Goal: Transaction & Acquisition: Obtain resource

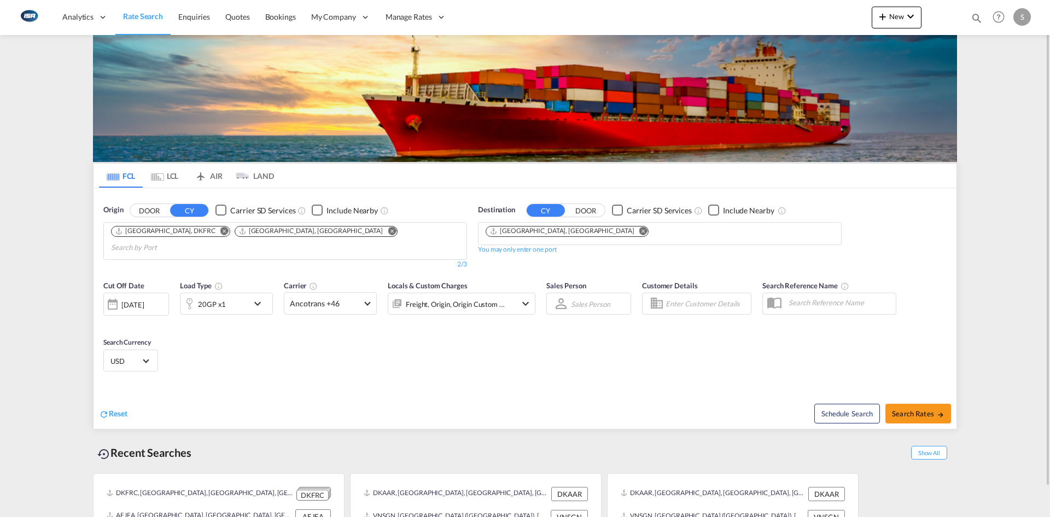
click at [173, 180] on md-tab-item "LCL" at bounding box center [165, 176] width 44 height 24
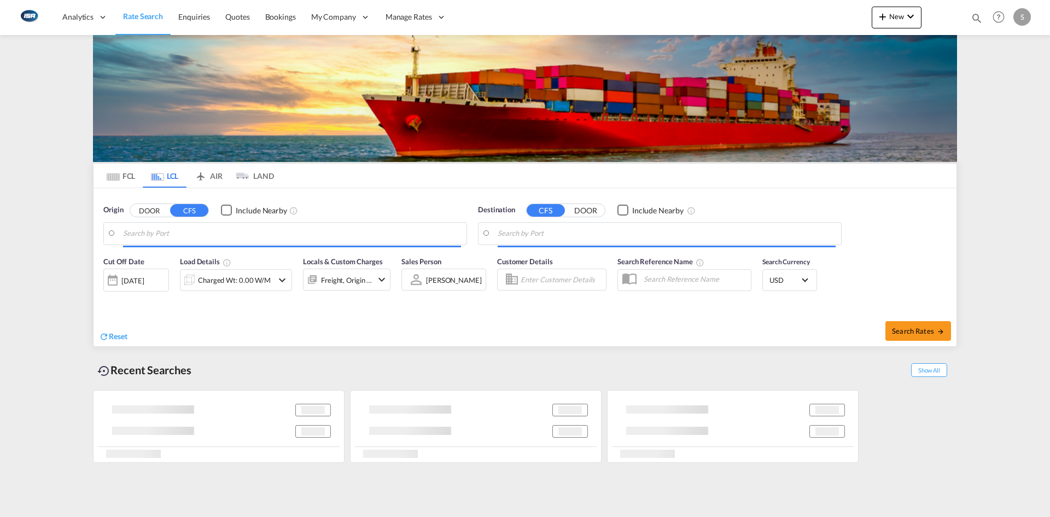
type input "DK-6621, Gesten"
type input "Taichung, TWTXG"
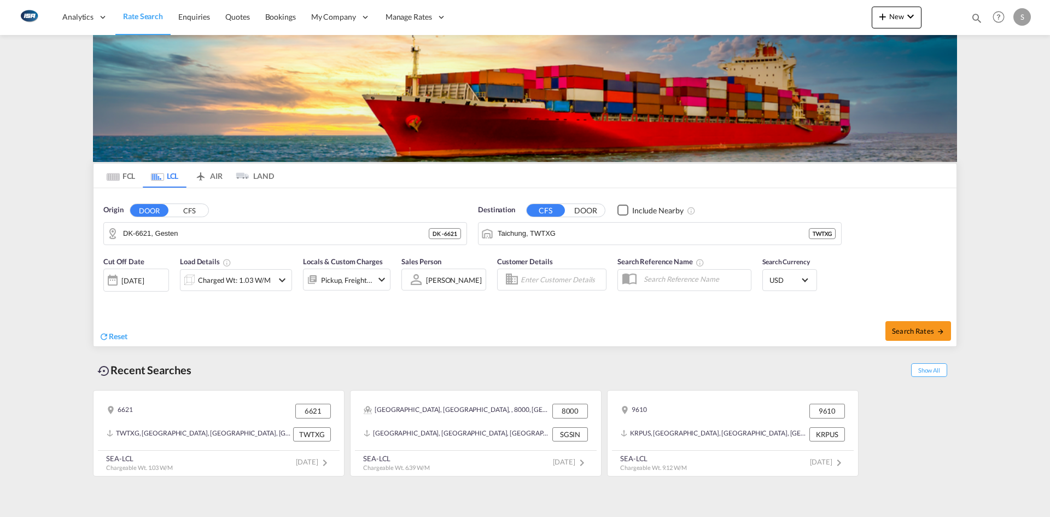
click at [276, 281] on div "Charged Wt: 1.03 W/M" at bounding box center [236, 280] width 112 height 22
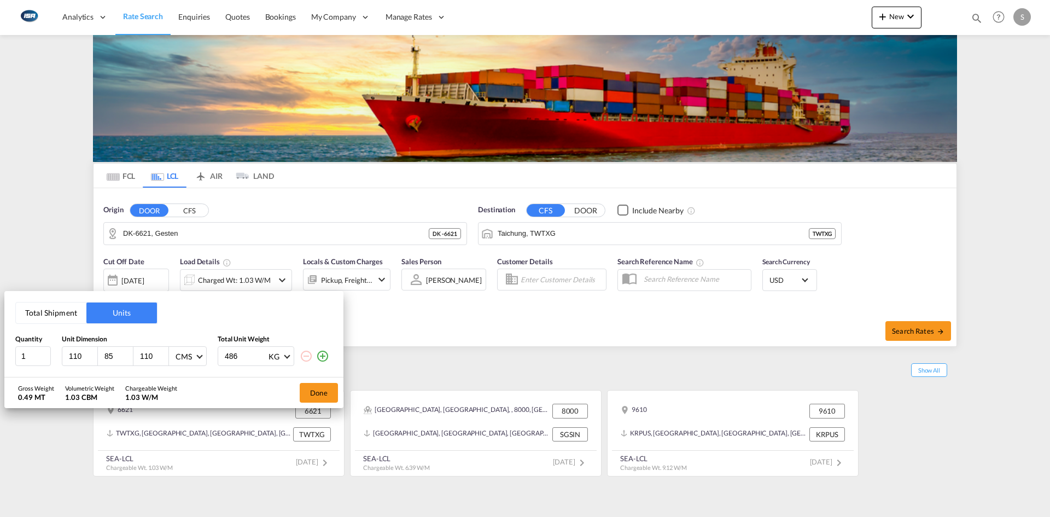
drag, startPoint x: 86, startPoint y: 354, endPoint x: 68, endPoint y: 351, distance: 18.3
click at [68, 353] on input "110" at bounding box center [83, 356] width 30 height 10
type input "560"
type input "56"
type input "46"
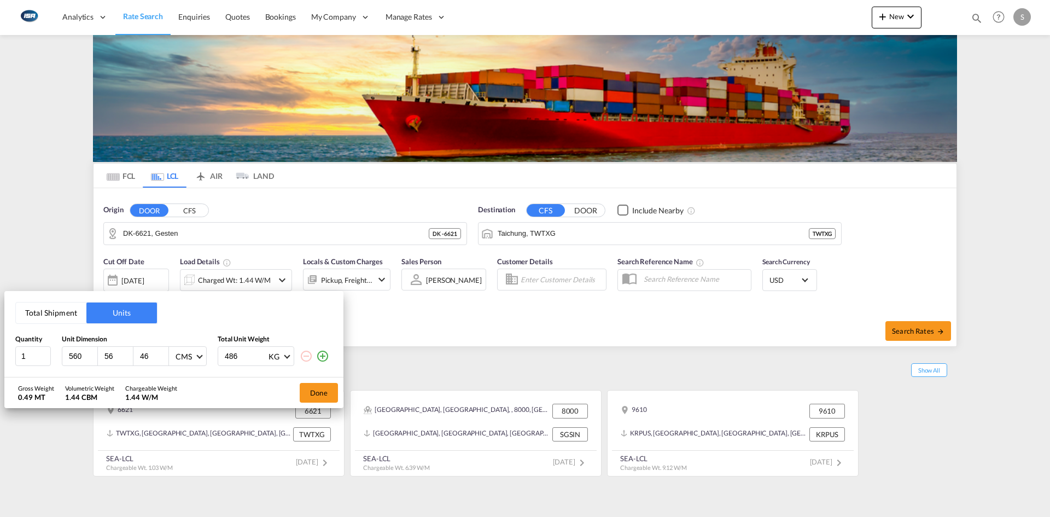
click at [243, 357] on input "486" at bounding box center [246, 356] width 44 height 19
type input "460"
click at [333, 386] on button "Done" at bounding box center [319, 393] width 38 height 20
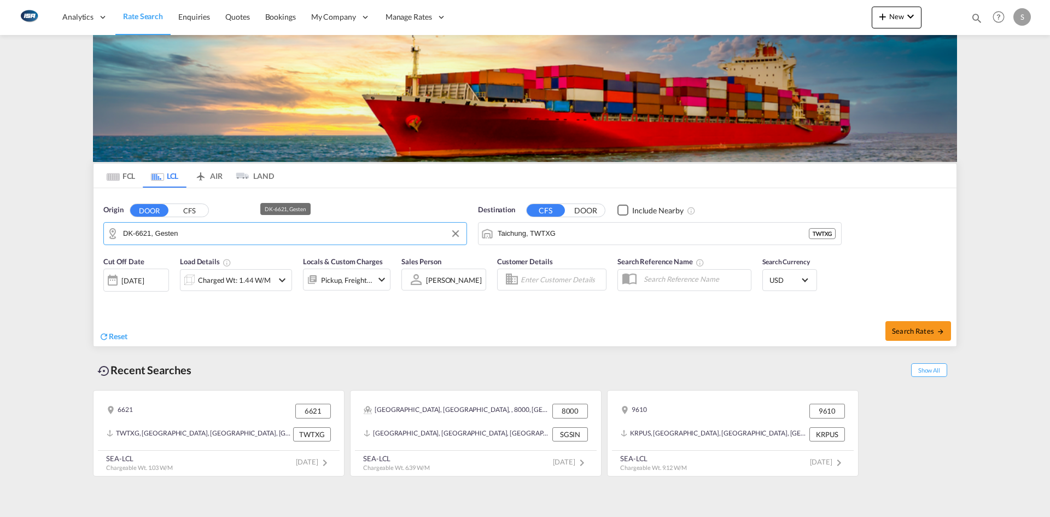
drag, startPoint x: 222, startPoint y: 235, endPoint x: 226, endPoint y: 239, distance: 6.2
click at [222, 235] on input "DK-6621, Gesten" at bounding box center [292, 233] width 338 height 16
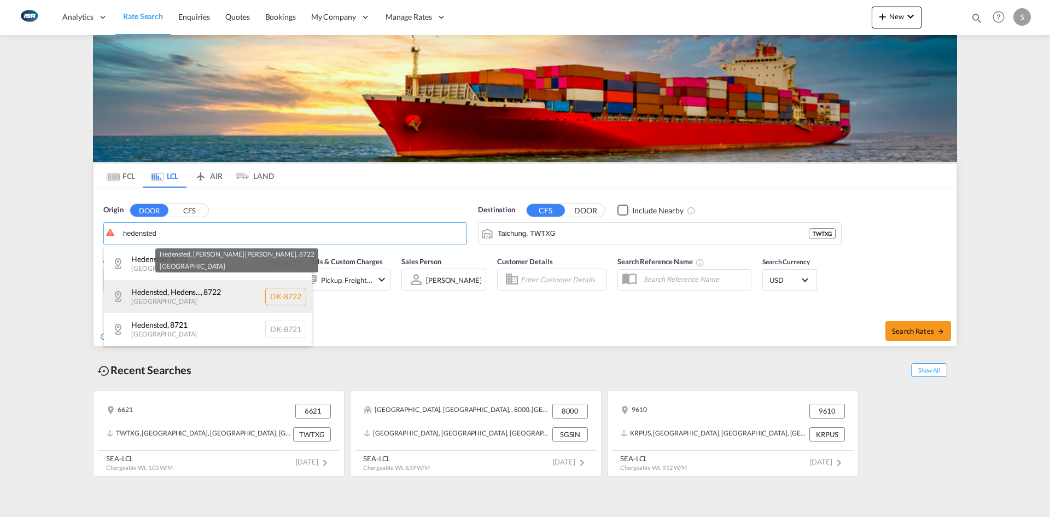
click at [191, 287] on div "Hedensted, Hedens... , 8722 [GEOGRAPHIC_DATA] DK-8722" at bounding box center [208, 296] width 208 height 33
type input "DK-8722, Hedensted, Hedensted [PERSON_NAME]"
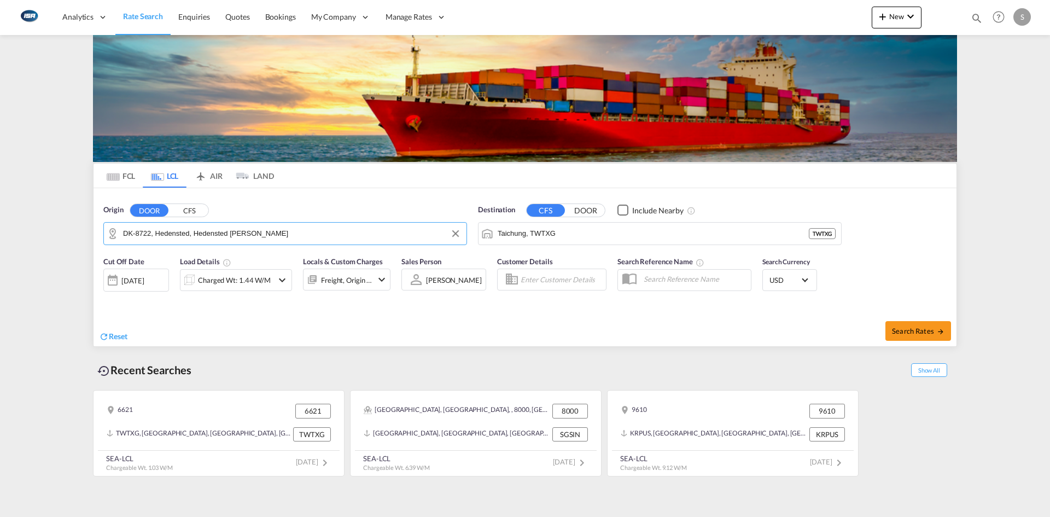
click at [603, 229] on input "Taichung, TWTXG" at bounding box center [653, 233] width 311 height 16
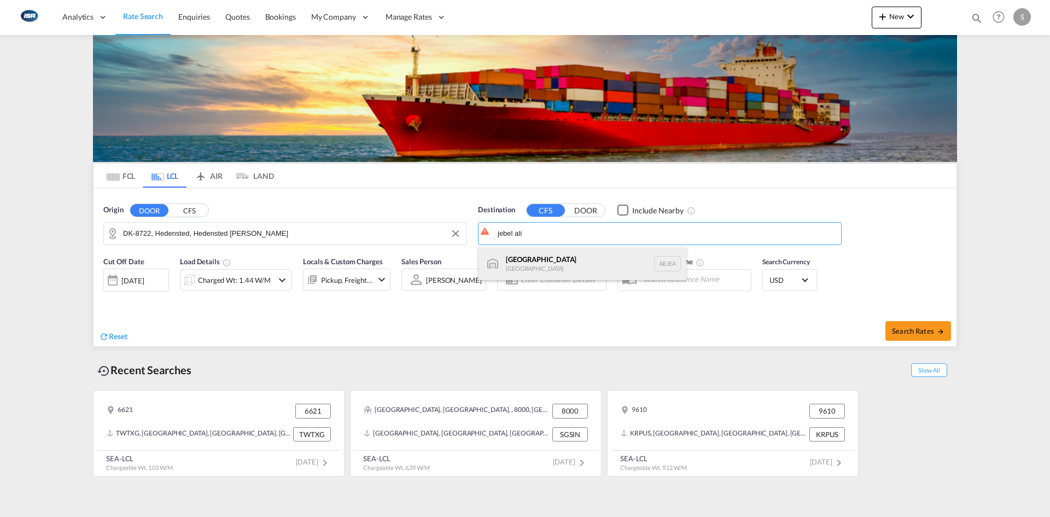
click at [598, 263] on div "[GEOGRAPHIC_DATA] [GEOGRAPHIC_DATA]" at bounding box center [583, 263] width 208 height 33
type input "[GEOGRAPHIC_DATA], [GEOGRAPHIC_DATA]"
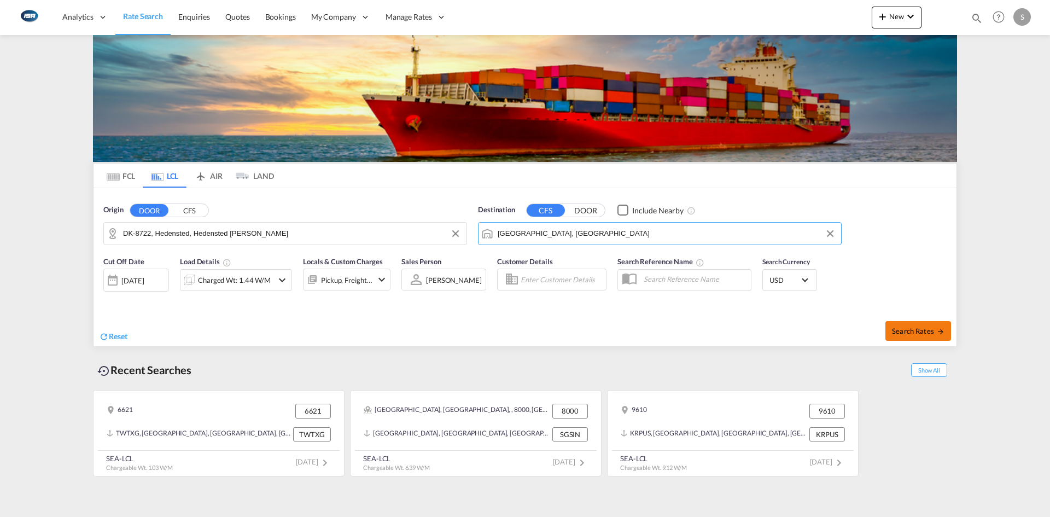
click at [920, 328] on span "Search Rates" at bounding box center [918, 331] width 53 height 9
type input "8722 to AEJEA / [DATE]"
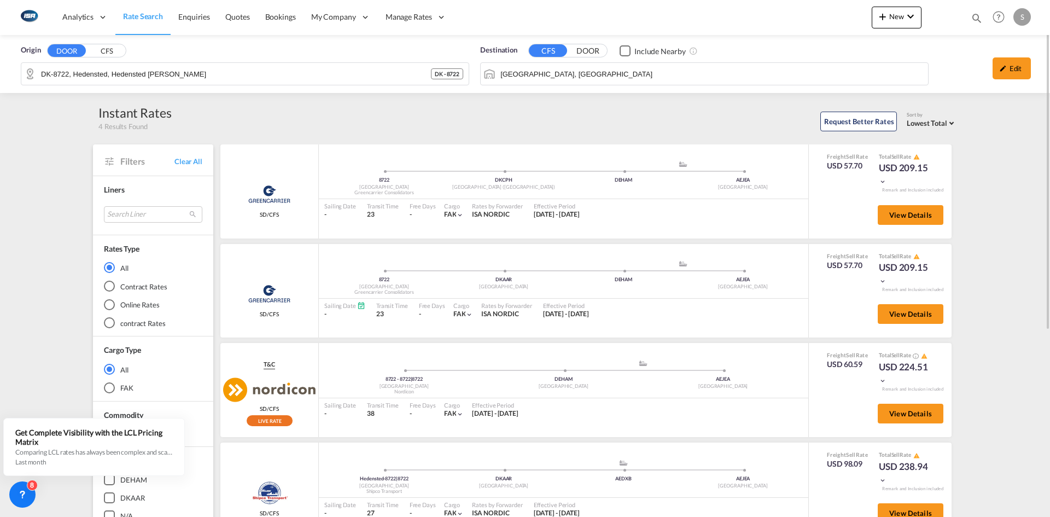
click at [573, 67] on input "[GEOGRAPHIC_DATA], [GEOGRAPHIC_DATA]" at bounding box center [712, 74] width 422 height 16
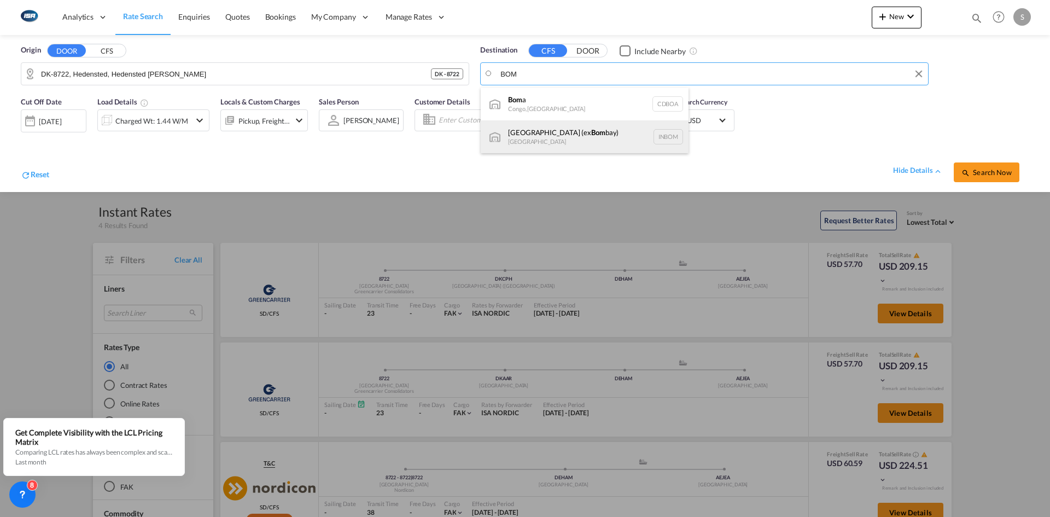
click at [592, 136] on div "[GEOGRAPHIC_DATA] (ex [GEOGRAPHIC_DATA]) [GEOGRAPHIC_DATA] INBOM" at bounding box center [585, 136] width 208 height 33
type input "[GEOGRAPHIC_DATA] (ex [GEOGRAPHIC_DATA]), INBOM"
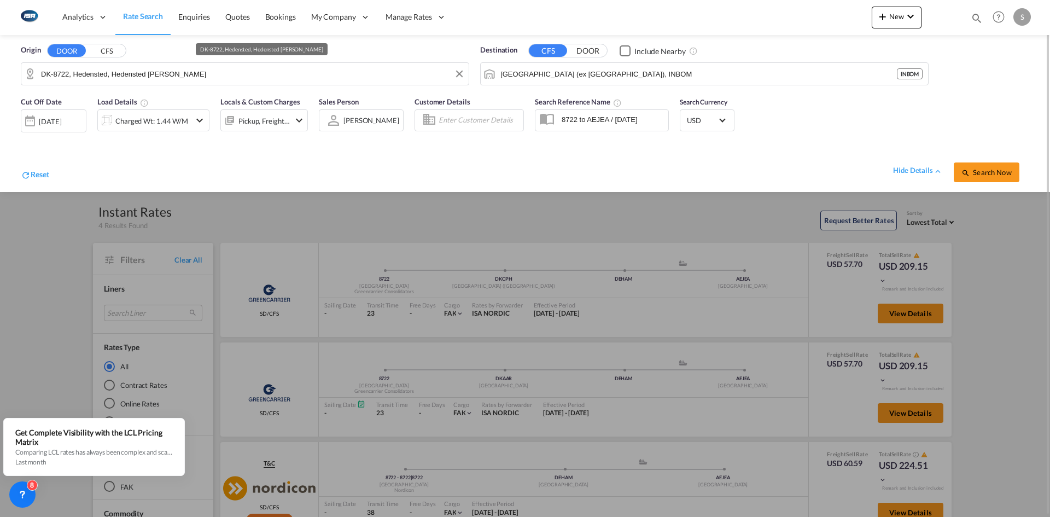
click at [169, 77] on input "DK-8722, Hedensted, Hedensted [PERSON_NAME]" at bounding box center [252, 74] width 422 height 16
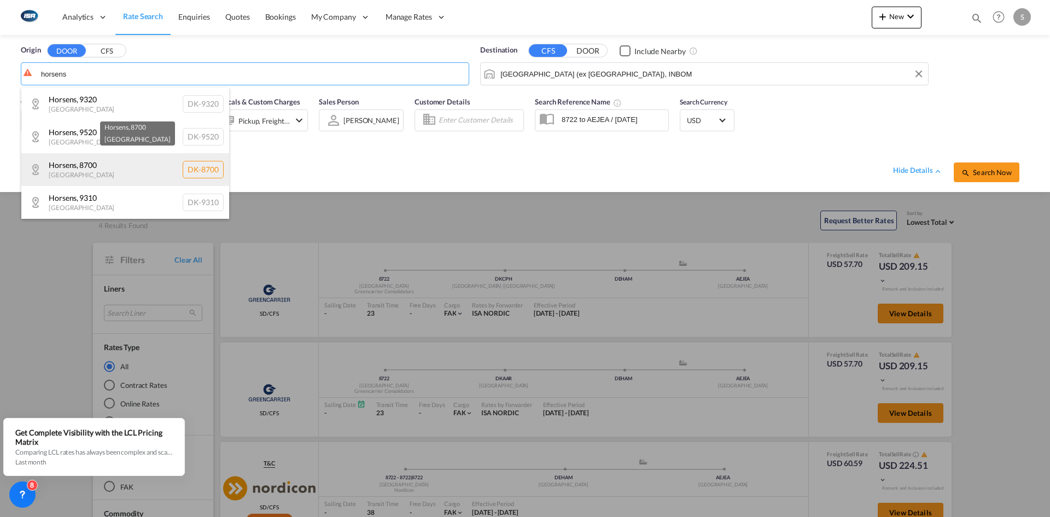
click at [137, 163] on div "Horsens , 8700 [GEOGRAPHIC_DATA] [GEOGRAPHIC_DATA]-8700" at bounding box center [125, 169] width 208 height 33
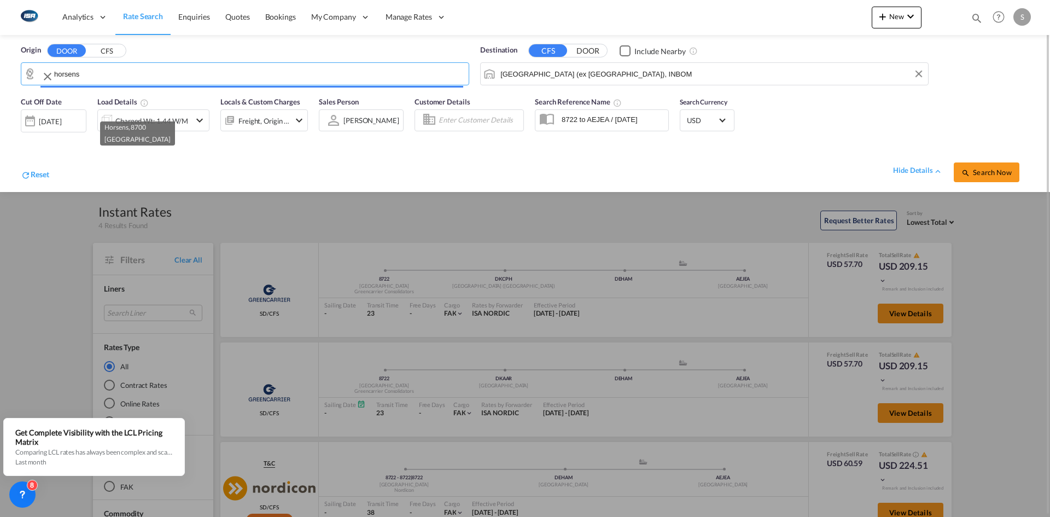
type input "DK-8700, Horsens"
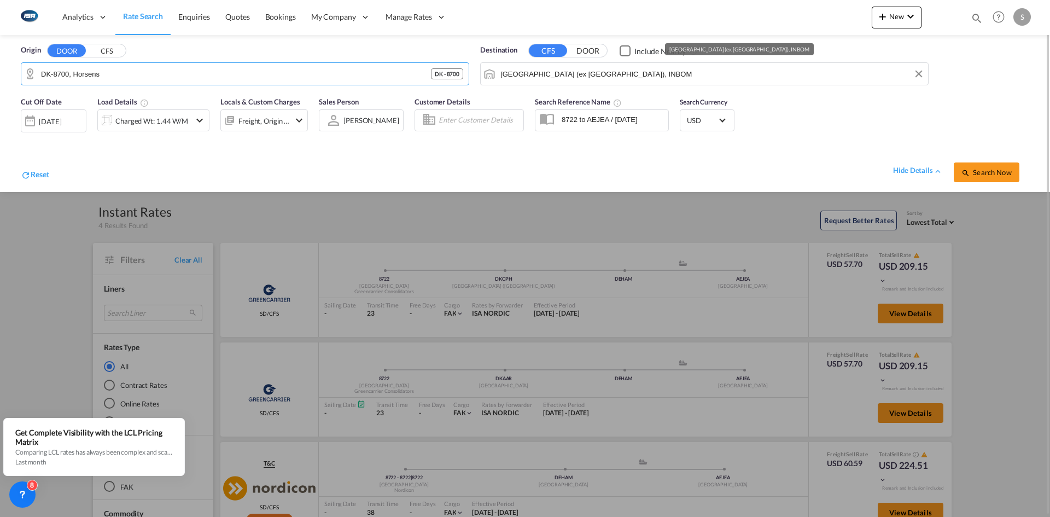
click at [566, 77] on input "[GEOGRAPHIC_DATA] (ex [GEOGRAPHIC_DATA]), INBOM" at bounding box center [712, 74] width 422 height 16
type input "b"
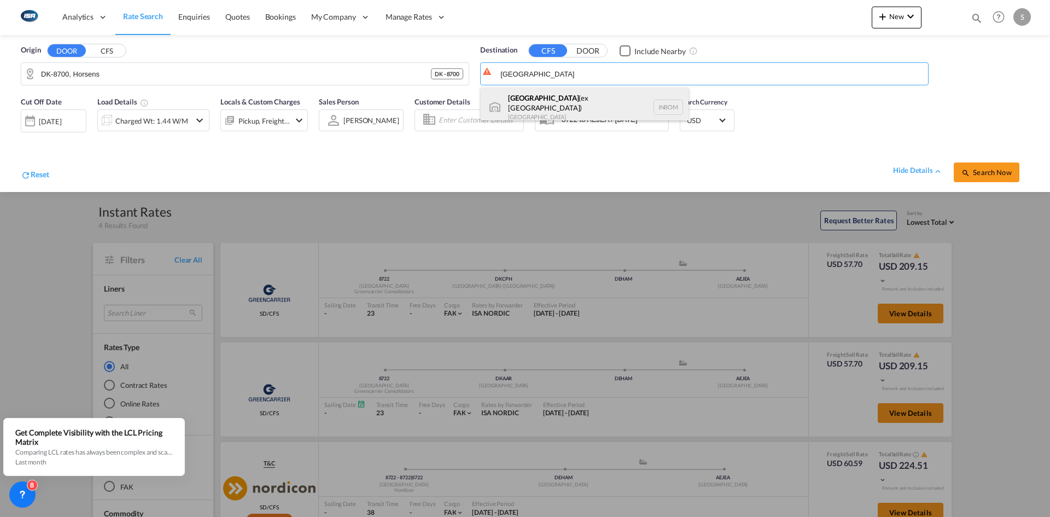
click at [585, 101] on div "[GEOGRAPHIC_DATA] (ex [GEOGRAPHIC_DATA]) [GEOGRAPHIC_DATA] INBOM" at bounding box center [585, 107] width 208 height 39
type input "[GEOGRAPHIC_DATA] (ex [GEOGRAPHIC_DATA]), INBOM"
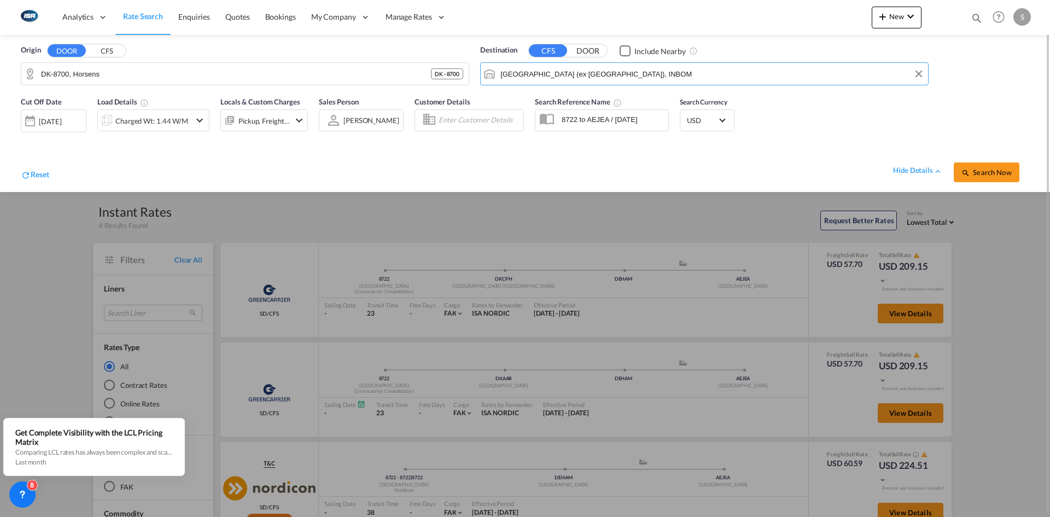
click at [194, 126] on md-icon "icon-chevron-down" at bounding box center [199, 120] width 13 height 13
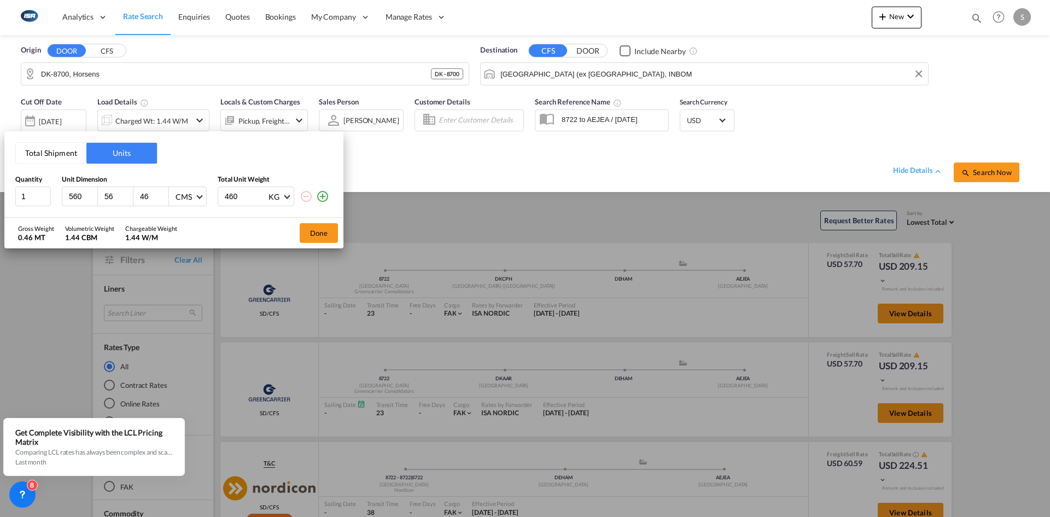
click at [324, 197] on md-icon "icon-plus-circle-outline" at bounding box center [322, 196] width 13 height 13
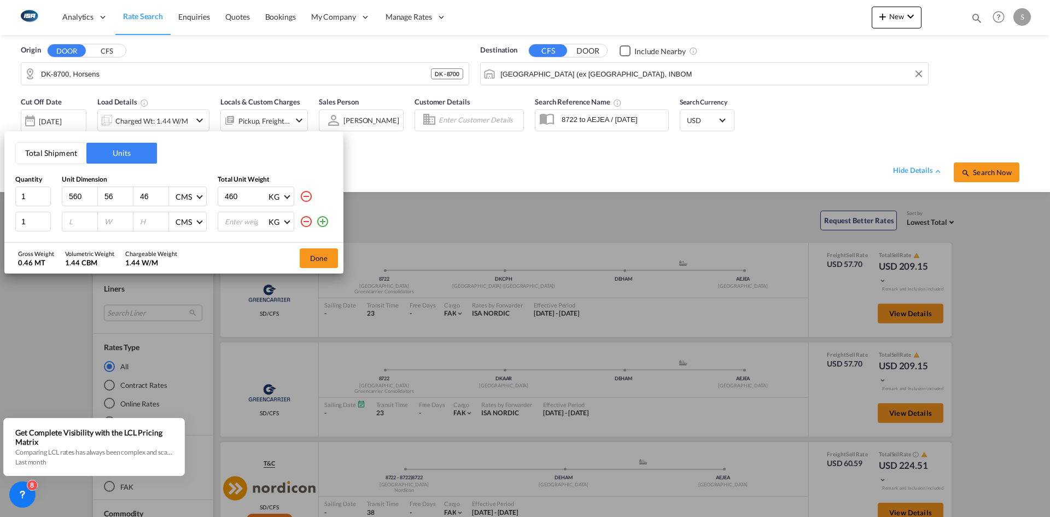
drag, startPoint x: 84, startPoint y: 194, endPoint x: 55, endPoint y: 193, distance: 29.0
click at [55, 193] on div "1 560 56 46 CMS CMS Inches 460 KG KG LB" at bounding box center [173, 197] width 317 height 20
type input "38"
type input "150"
type input "38"
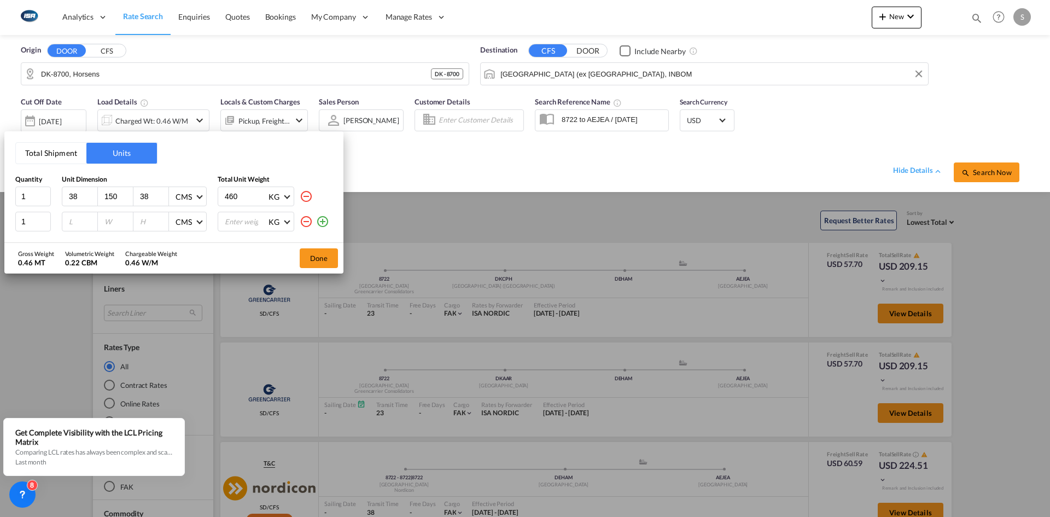
drag, startPoint x: 244, startPoint y: 193, endPoint x: 226, endPoint y: 195, distance: 17.6
click at [226, 195] on input "460" at bounding box center [246, 196] width 44 height 19
type input "15"
click at [84, 224] on input "number" at bounding box center [83, 222] width 30 height 10
type input "60"
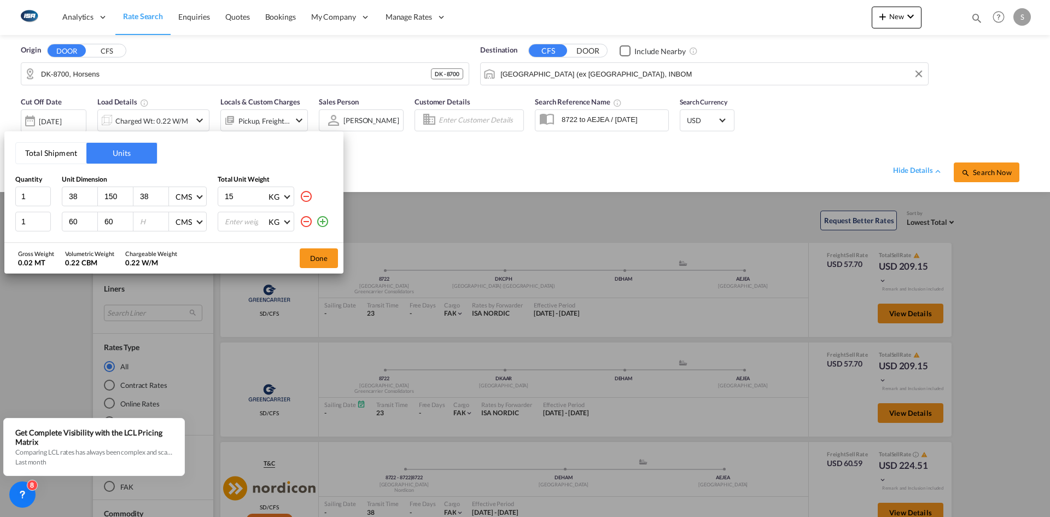
type input "60"
type input "75"
click at [245, 221] on input "number" at bounding box center [246, 221] width 44 height 19
type input "5"
click at [326, 260] on button "Done" at bounding box center [319, 258] width 38 height 20
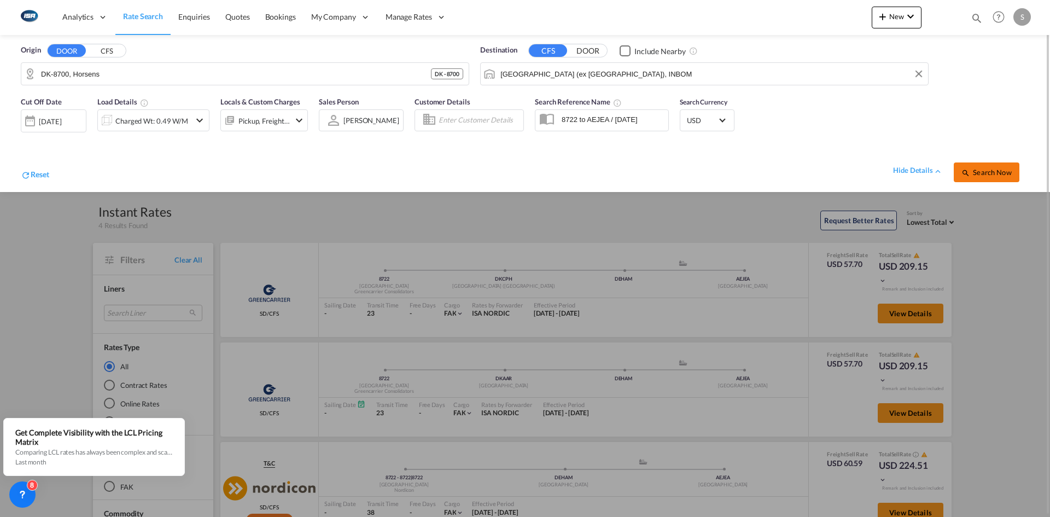
click at [987, 175] on span "Search Now" at bounding box center [987, 172] width 50 height 9
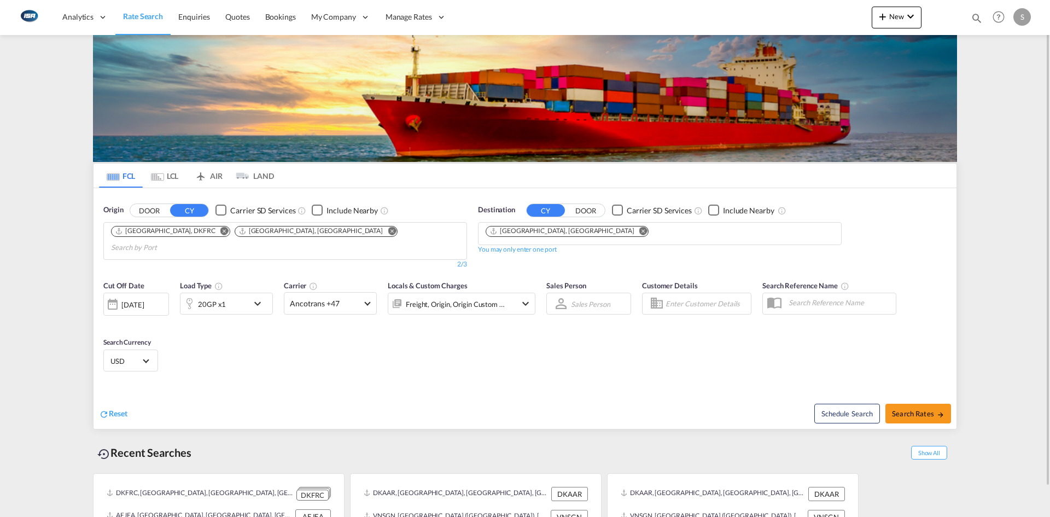
click at [388, 230] on md-icon "Remove" at bounding box center [392, 230] width 8 height 8
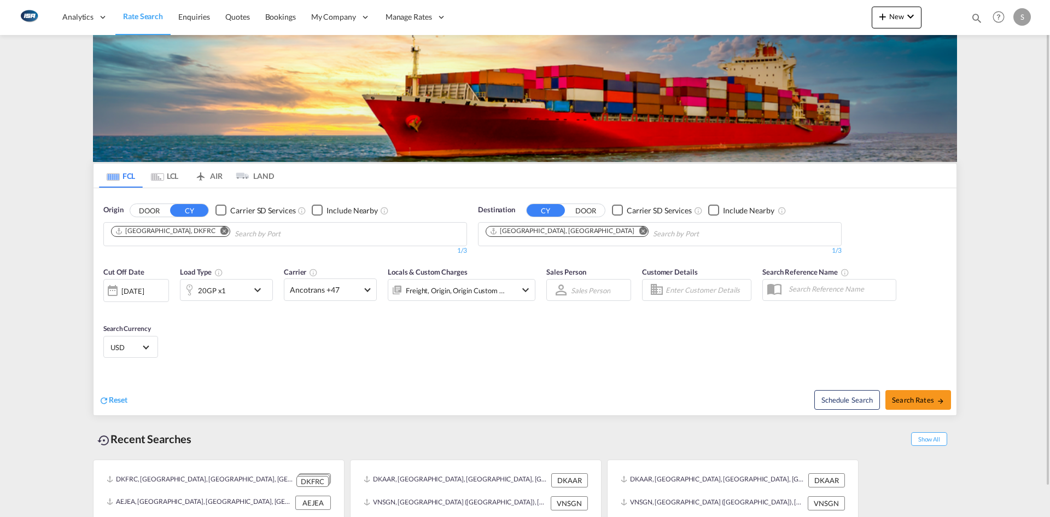
click at [220, 231] on md-icon "Remove" at bounding box center [224, 230] width 8 height 8
click at [181, 233] on body "Analytics Reports Dashboard Rate Search Enquiries Quotes Bookings" at bounding box center [525, 258] width 1050 height 517
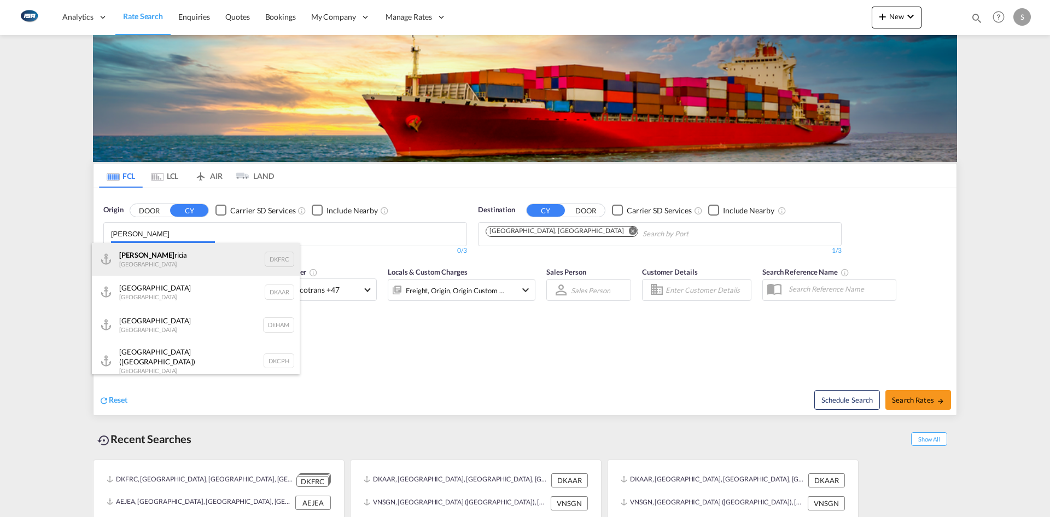
type input "[PERSON_NAME]"
click at [144, 259] on div "[PERSON_NAME] [GEOGRAPHIC_DATA] DKFRC" at bounding box center [196, 259] width 208 height 33
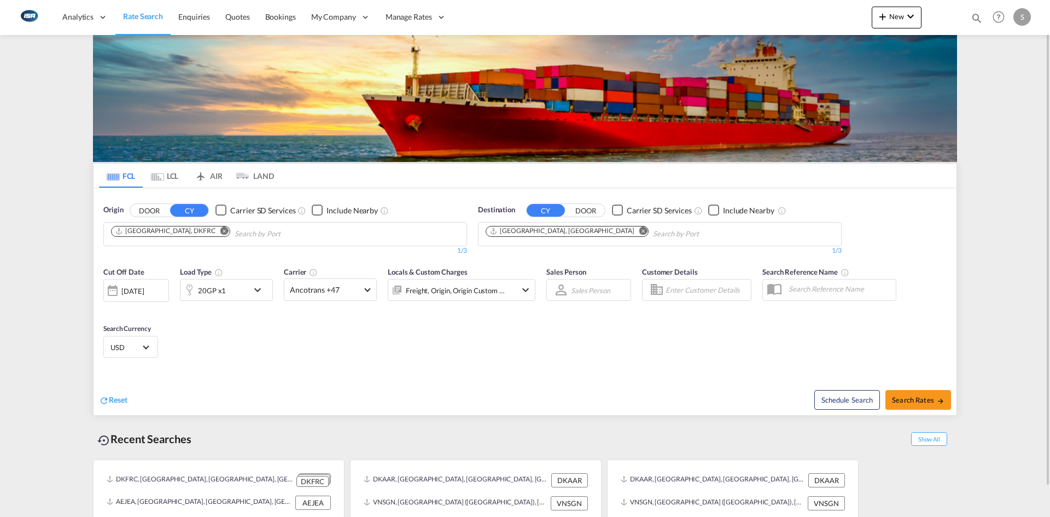
click at [640, 230] on md-icon "Remove" at bounding box center [644, 230] width 8 height 8
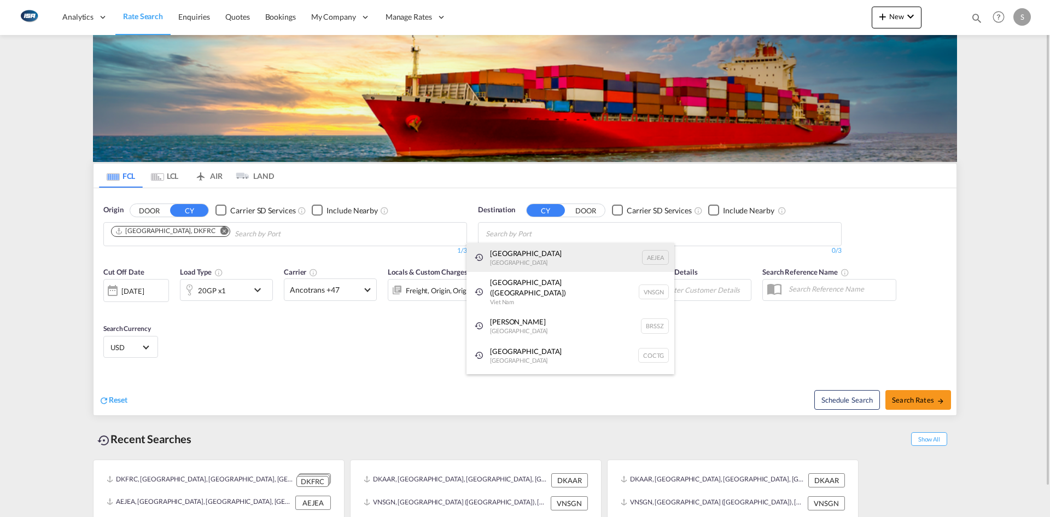
click at [567, 251] on div "[GEOGRAPHIC_DATA] [GEOGRAPHIC_DATA]" at bounding box center [571, 258] width 208 height 30
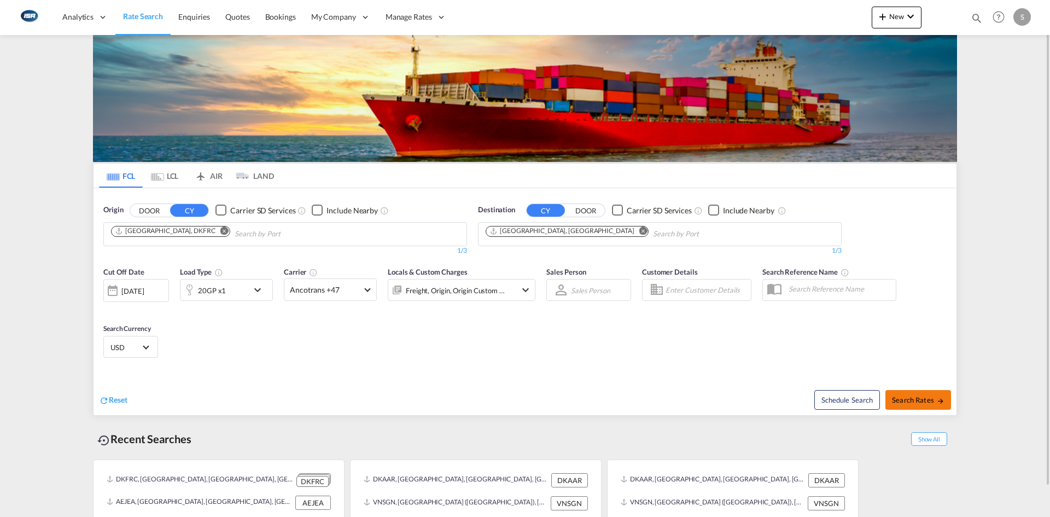
click at [933, 393] on button "Search Rates" at bounding box center [919, 400] width 66 height 20
type input "DKFRC to AEJEA / 23 Sep 2025"
